Goal: Navigation & Orientation: Find specific page/section

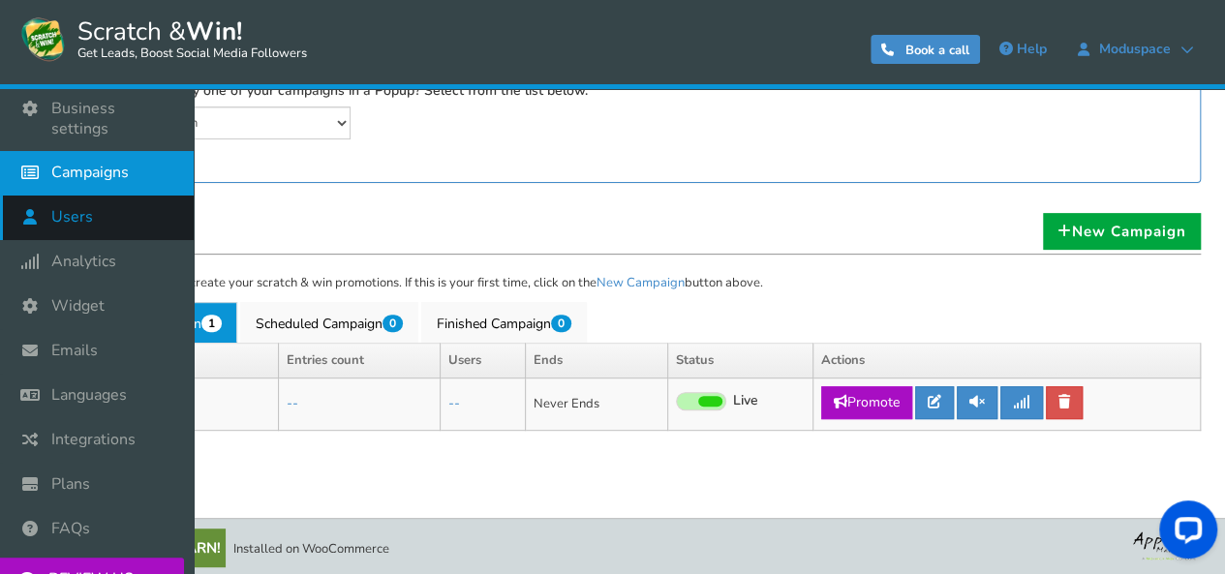
click at [86, 204] on link "Users" at bounding box center [97, 218] width 194 height 45
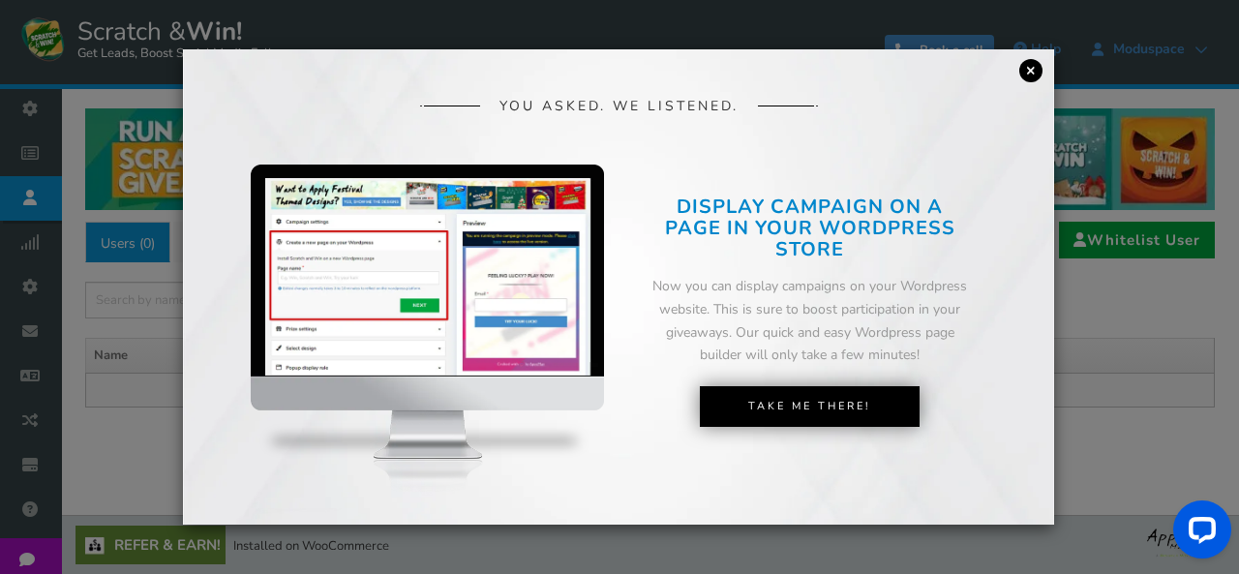
click at [1033, 65] on link "×" at bounding box center [1031, 70] width 23 height 23
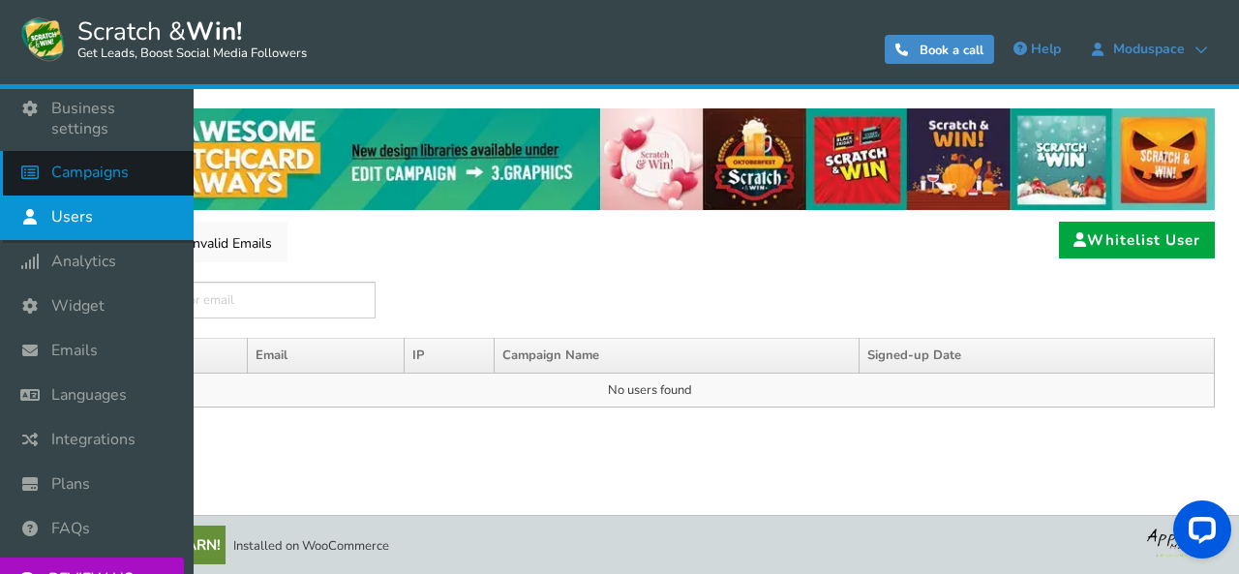
click at [85, 175] on span "Campaigns" at bounding box center [89, 173] width 77 height 20
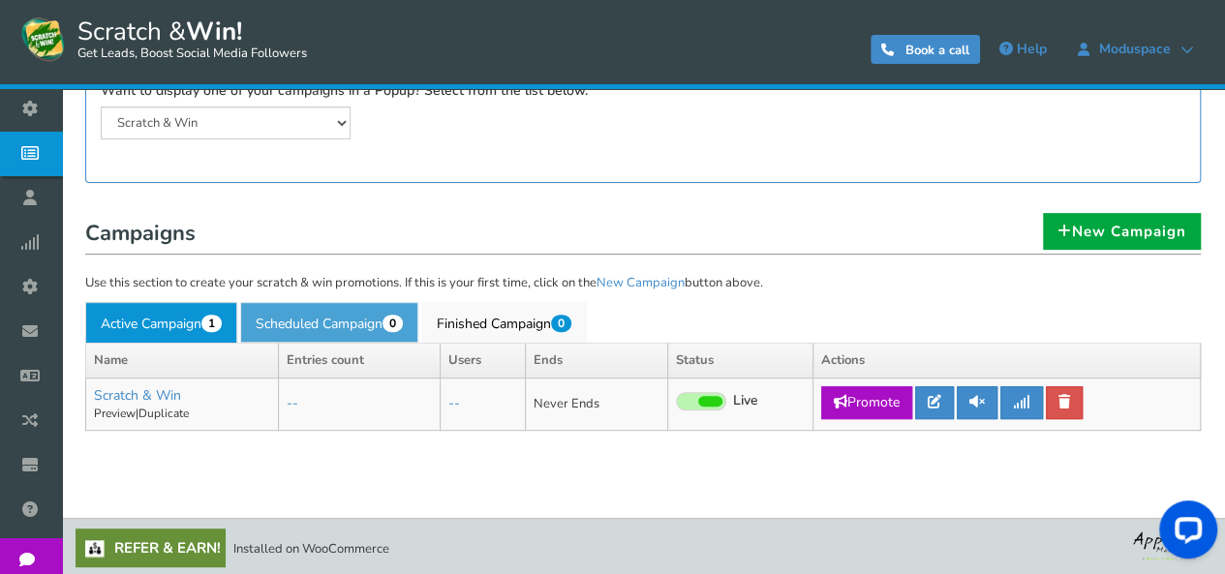
click at [345, 317] on link "Scheduled Campaign 0" at bounding box center [329, 322] width 178 height 41
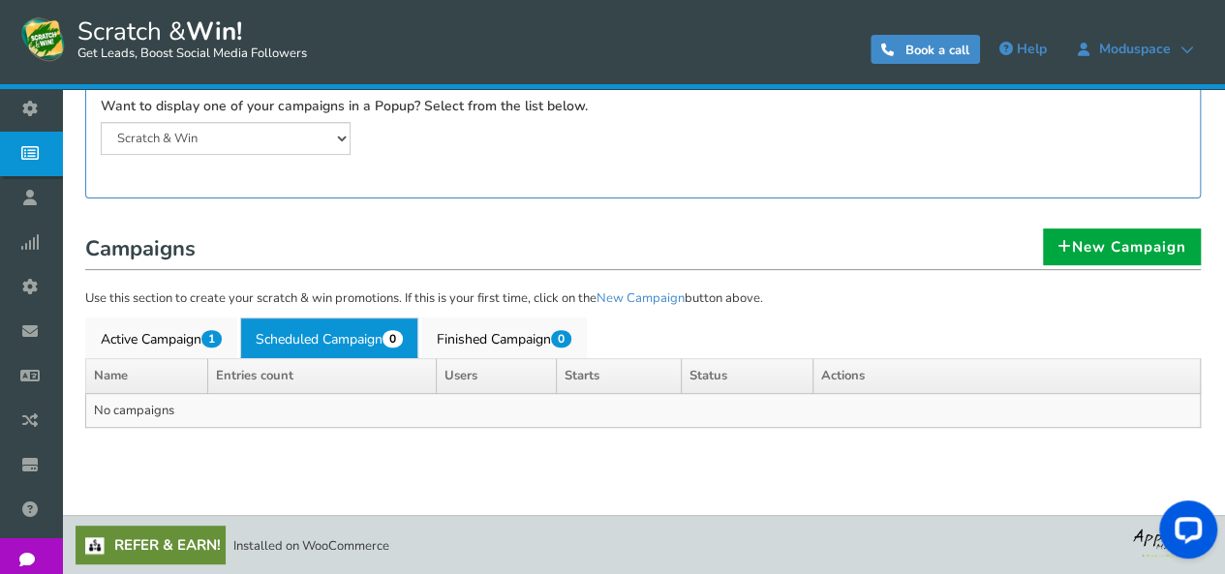
scroll to position [250, 0]
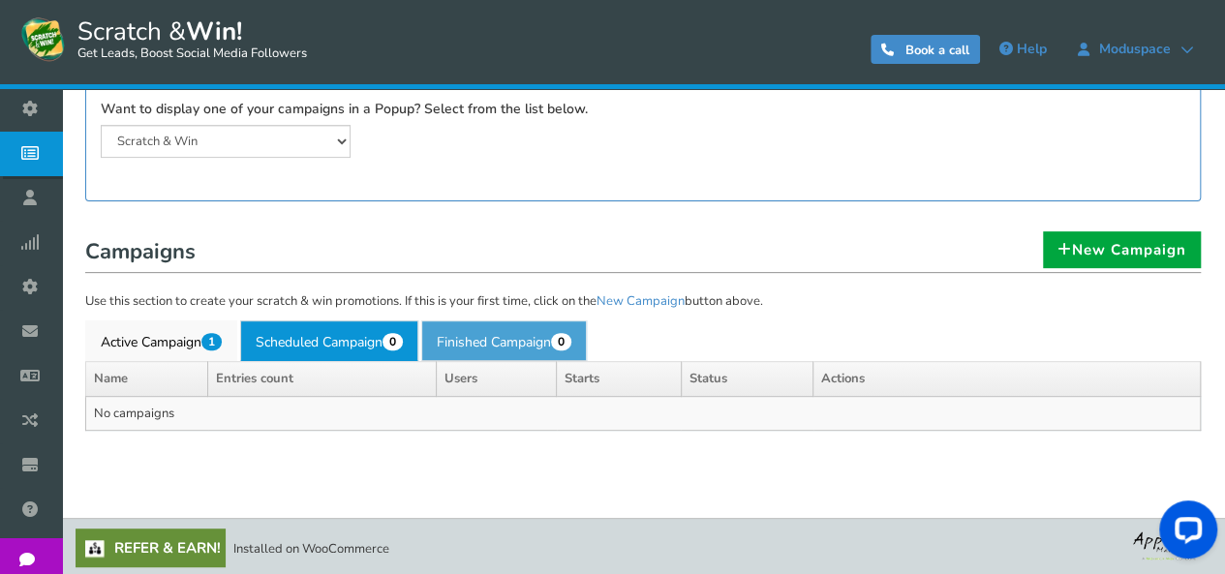
click at [521, 326] on link "Finished Campaign 0" at bounding box center [504, 341] width 166 height 41
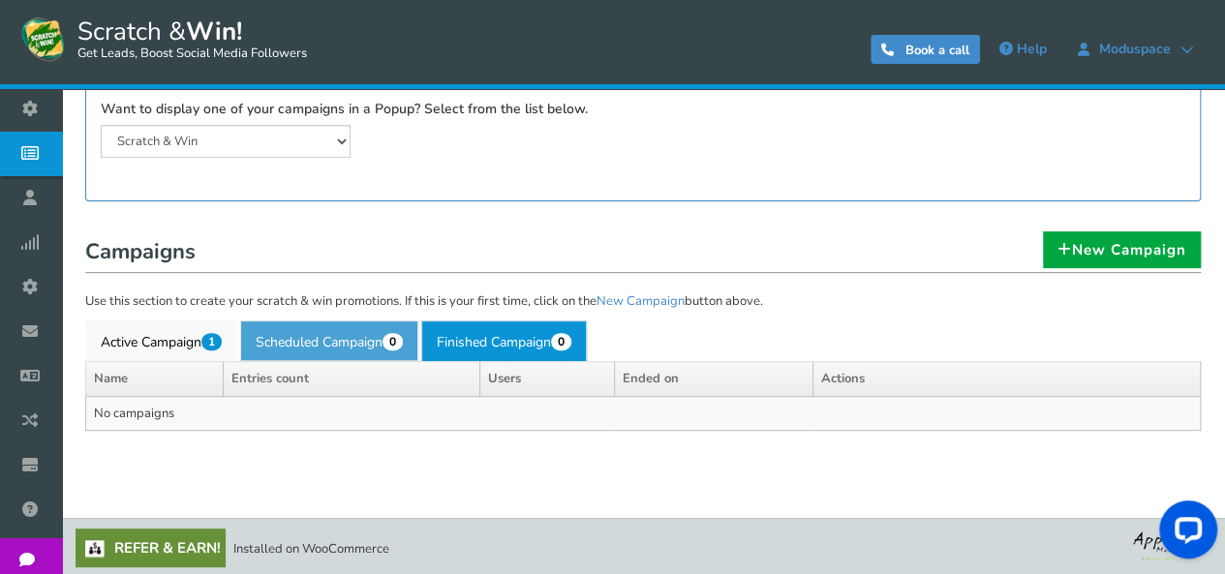
click at [315, 336] on link "Scheduled Campaign 0" at bounding box center [329, 341] width 178 height 41
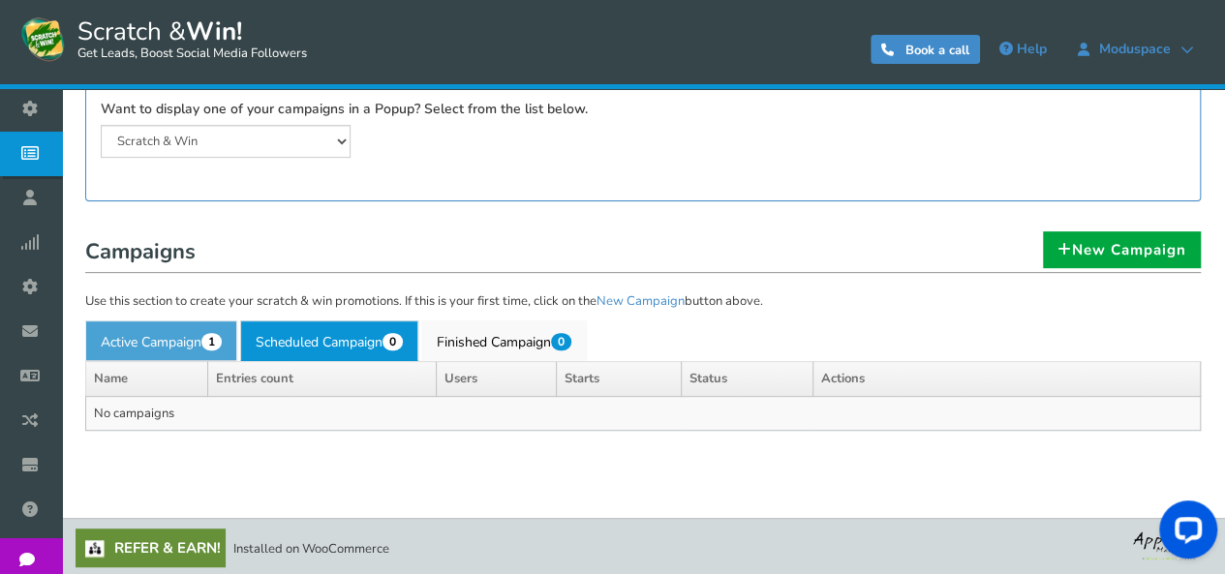
click at [202, 337] on link "Active Campaign 1" at bounding box center [161, 341] width 152 height 41
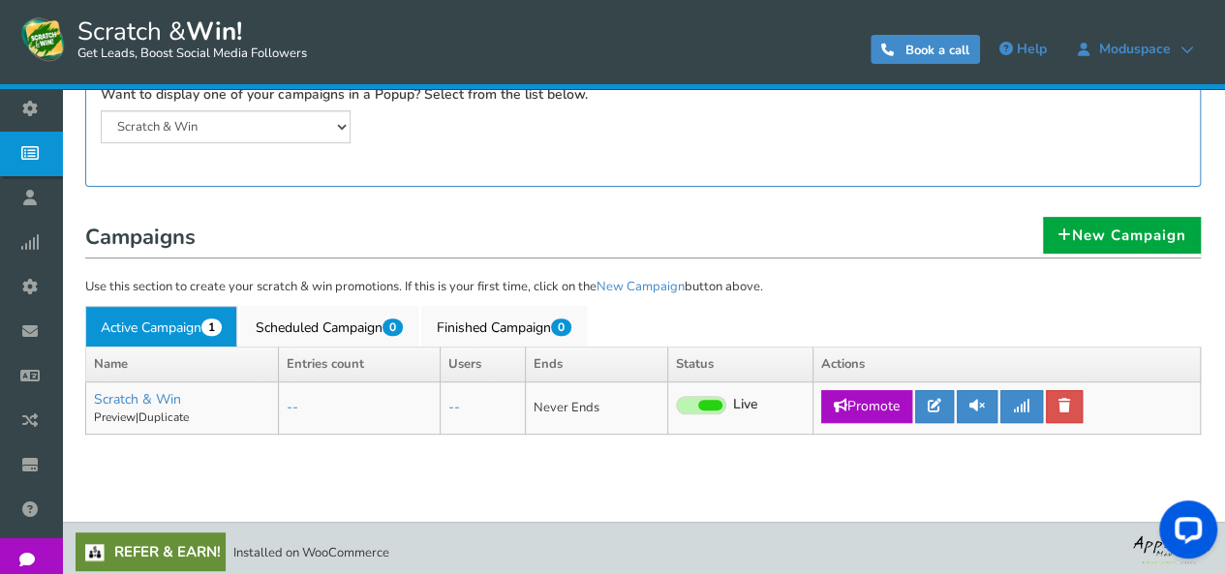
scroll to position [268, 0]
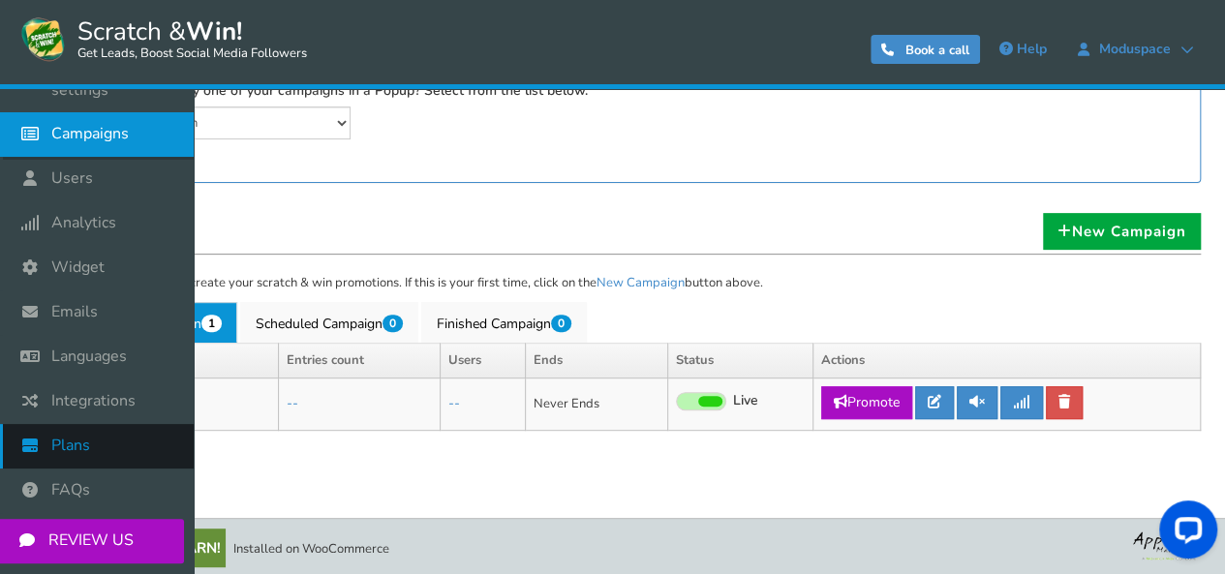
click at [99, 444] on link "Plans" at bounding box center [97, 446] width 194 height 45
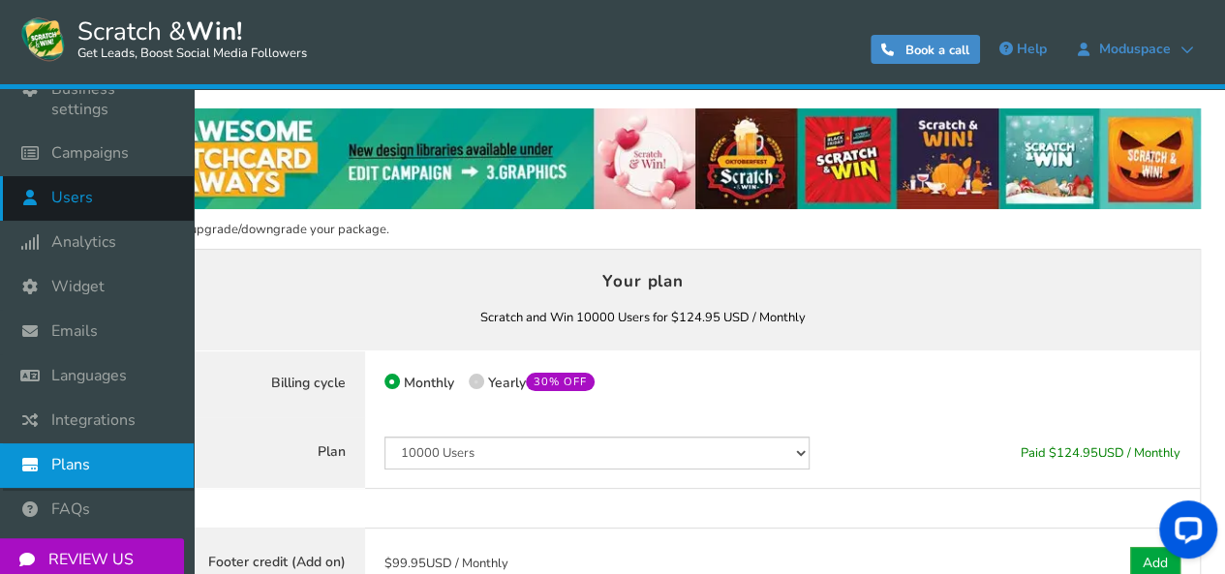
click at [78, 193] on span "Users" at bounding box center [72, 198] width 42 height 20
